Goal: Obtain resource: Download file/media

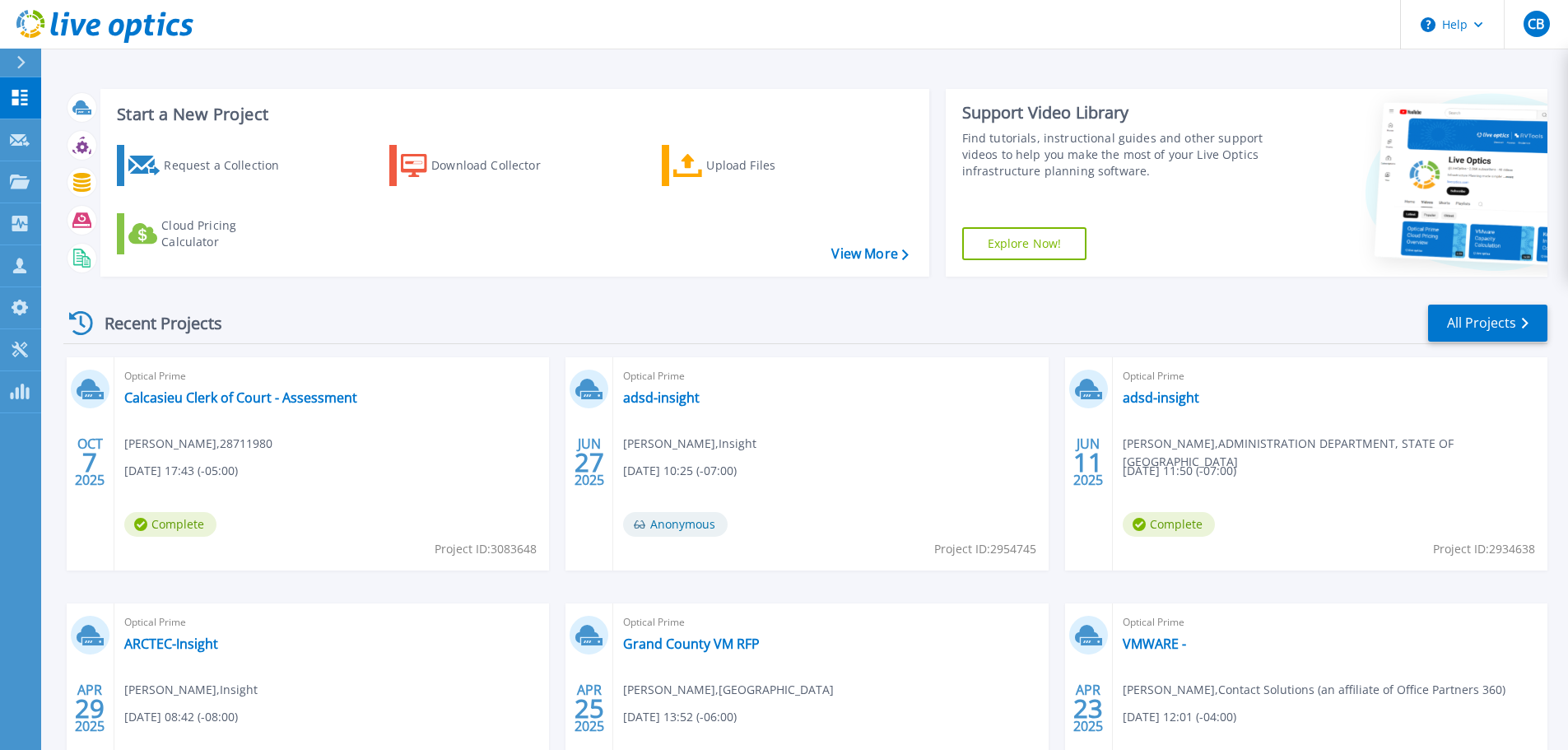
click at [238, 466] on span "10/07/2025, 17:43 (-05:00)" at bounding box center [180, 471] width 113 height 18
click at [282, 406] on link "Calcasieu Clerk of Court - Assessment" at bounding box center [240, 397] width 233 height 16
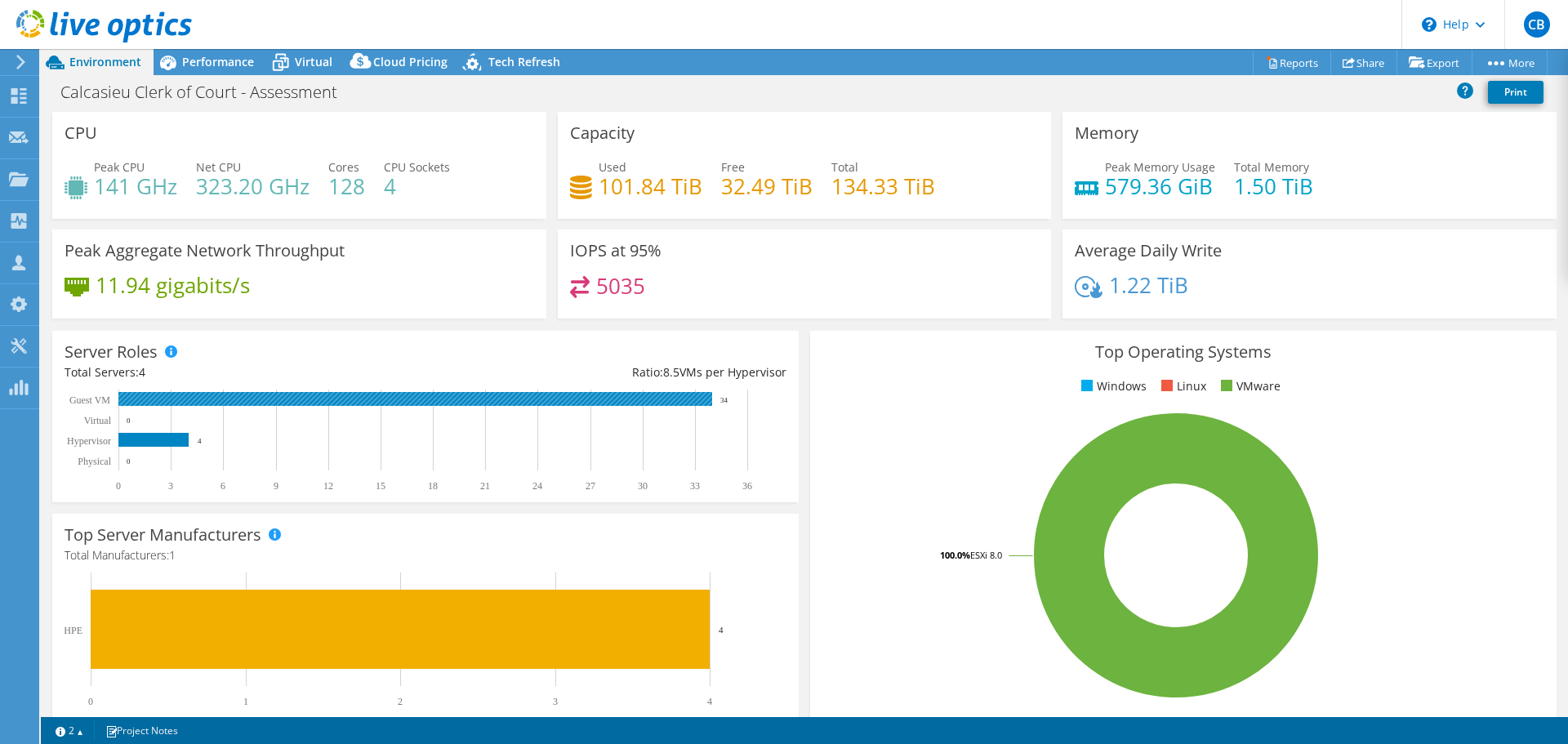
select select "USD"
click at [1284, 61] on link "Reports" at bounding box center [1292, 62] width 79 height 26
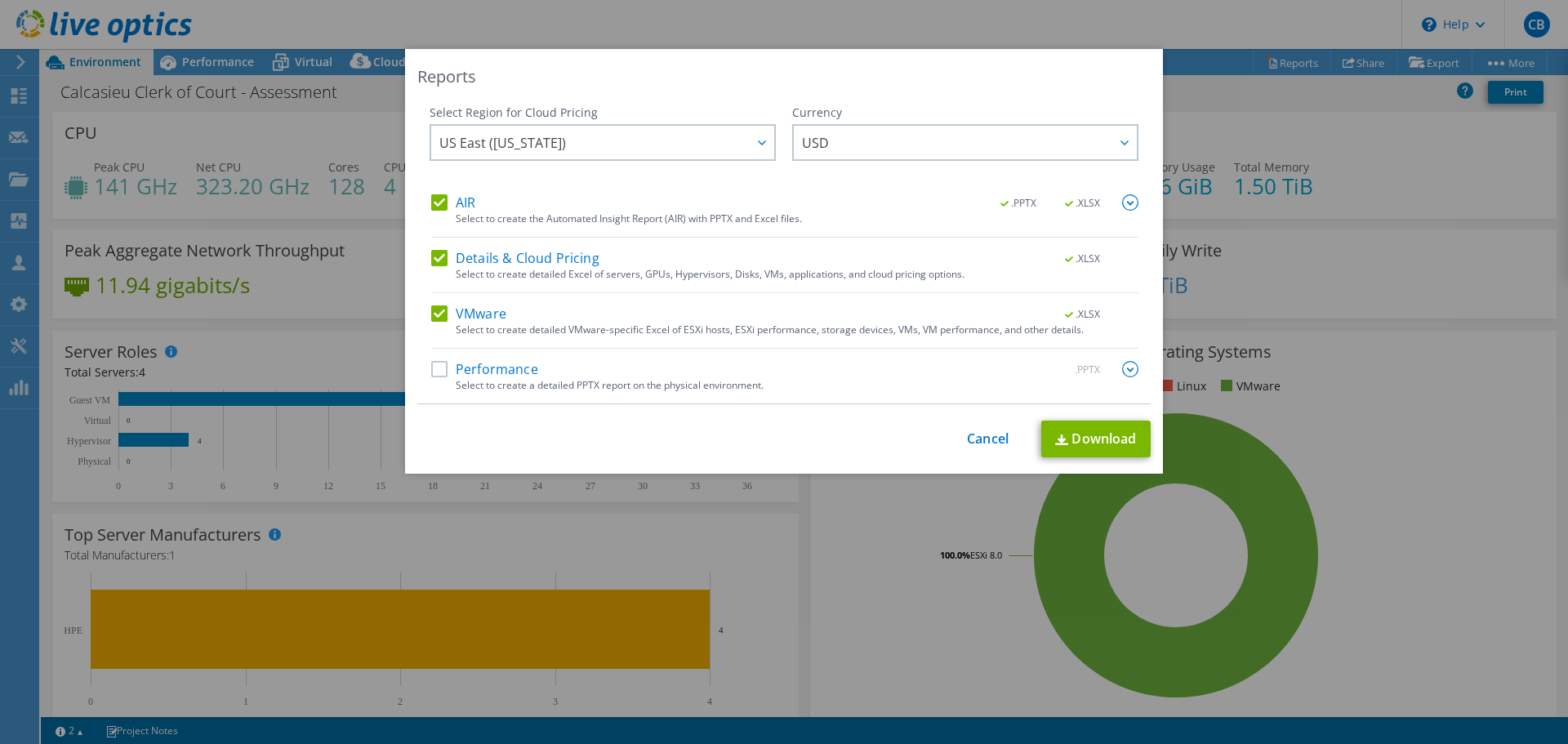
click at [435, 373] on label "Performance" at bounding box center [484, 369] width 107 height 16
click at [0, 0] on input "Performance" at bounding box center [0, 0] width 0 height 0
click at [1082, 436] on link "Download" at bounding box center [1096, 439] width 110 height 37
click at [1099, 432] on link "Download" at bounding box center [1096, 439] width 110 height 37
drag, startPoint x: 977, startPoint y: 441, endPoint x: 983, endPoint y: 452, distance: 12.5
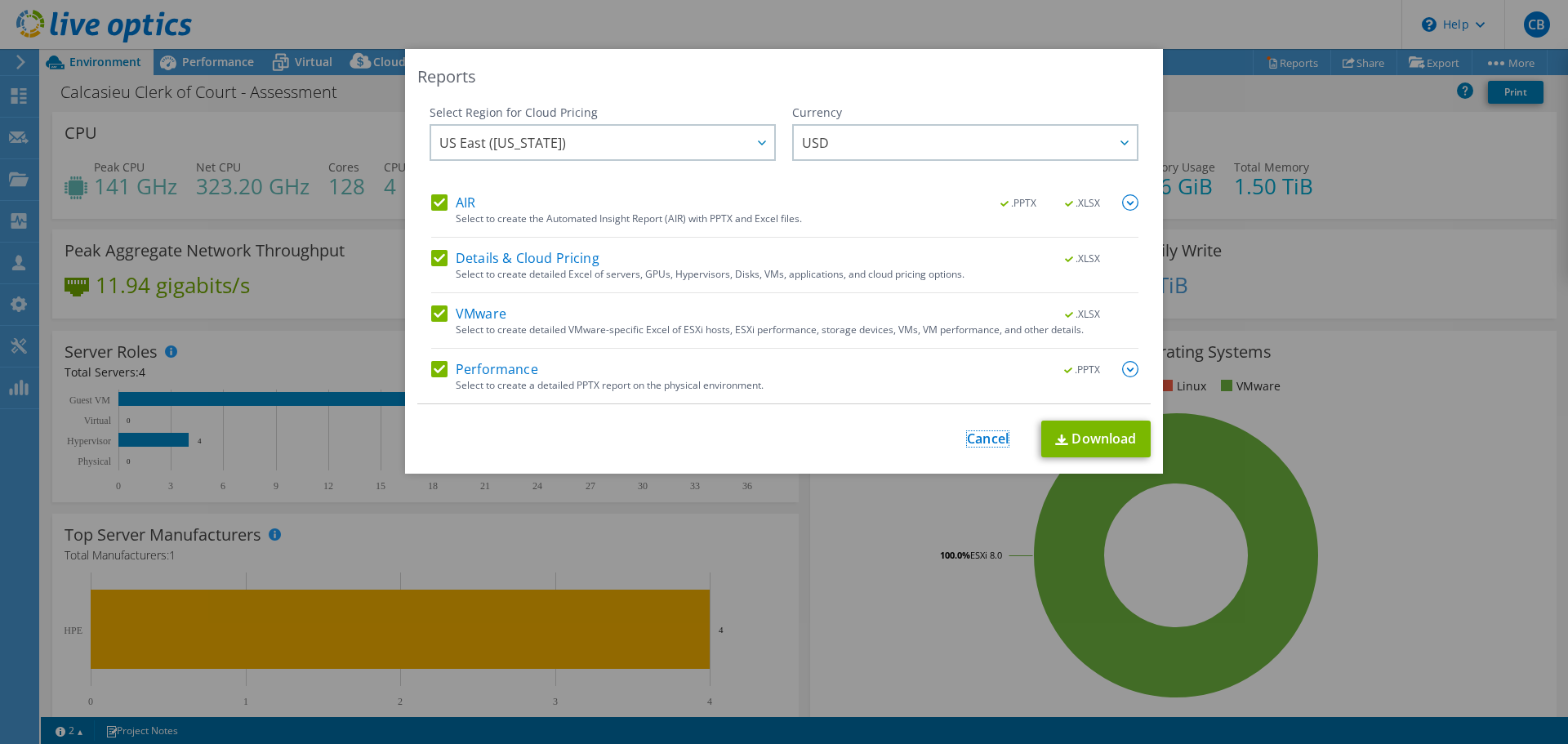
click at [977, 442] on link "Cancel" at bounding box center [987, 439] width 42 height 16
